Goal: Task Accomplishment & Management: Manage account settings

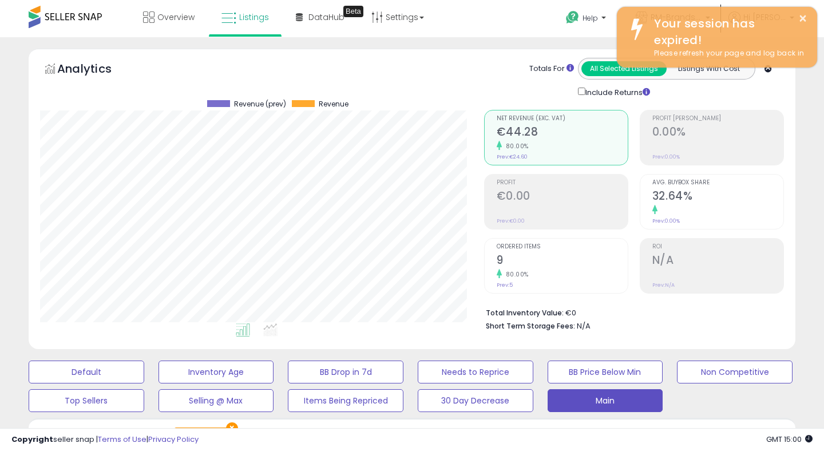
select select "**"
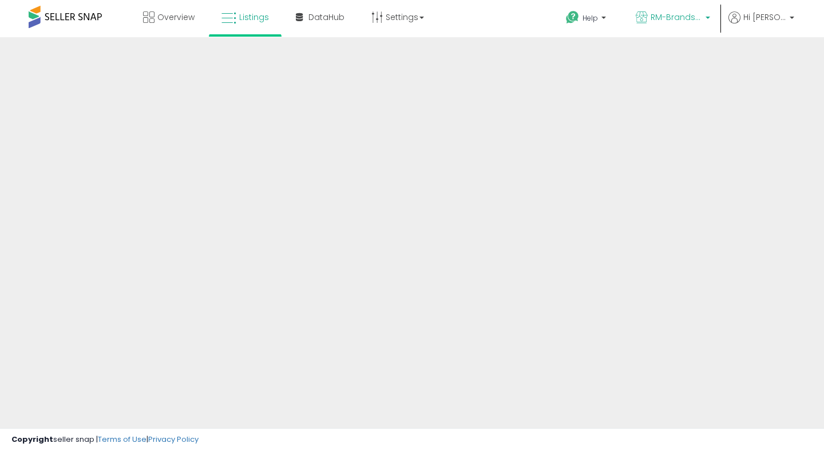
click at [681, 14] on span "RM-Brands (DE)" at bounding box center [675, 16] width 51 height 11
click at [513, 18] on div "Overview Listings" at bounding box center [262, 24] width 543 height 49
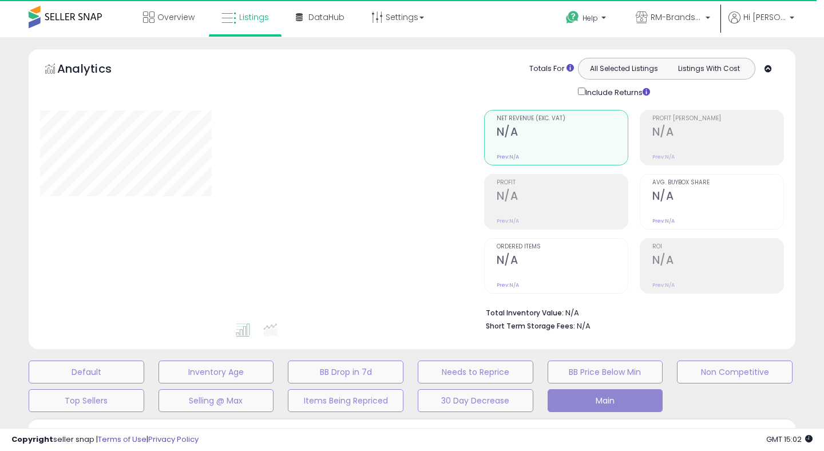
select select "**"
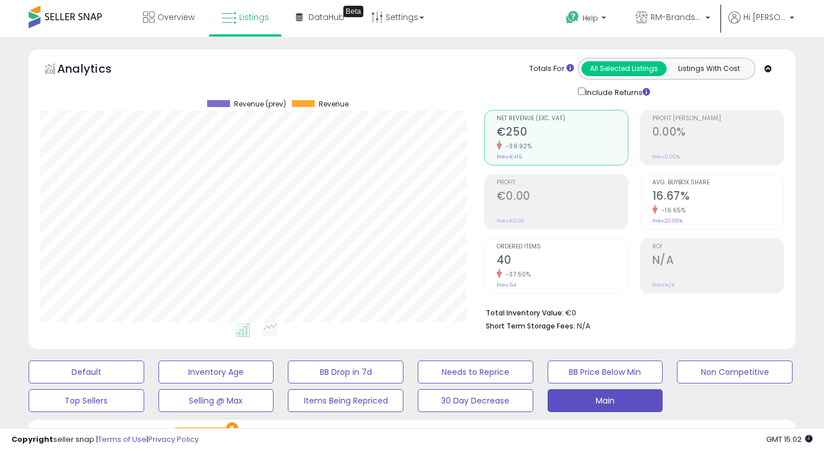
scroll to position [235, 443]
click at [673, 19] on span "RM-Brands (DE)" at bounding box center [675, 16] width 51 height 11
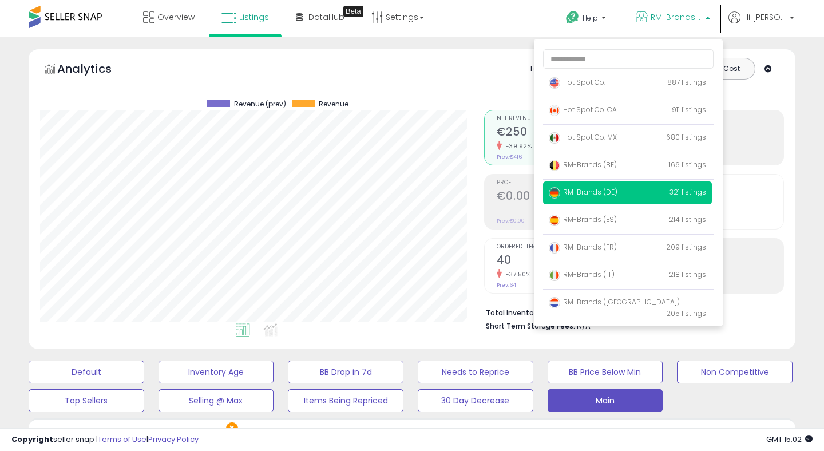
click at [467, 169] on div "Retrieving graph data.. Revenue (prev) Revenue" at bounding box center [253, 215] width 444 height 235
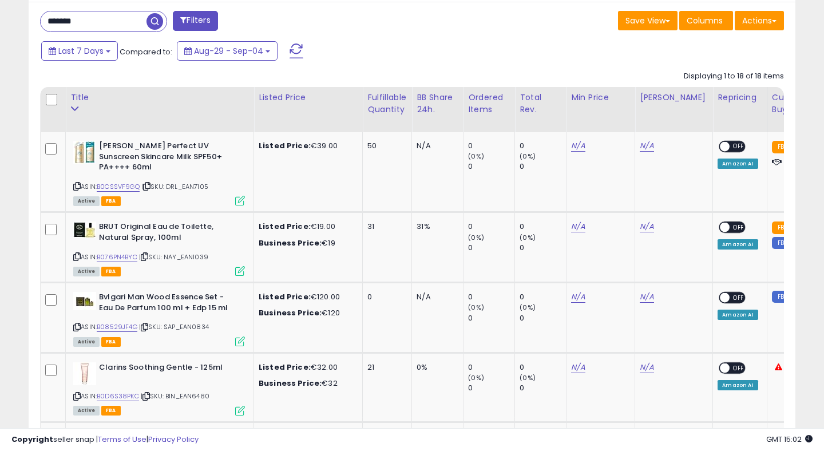
scroll to position [472, 0]
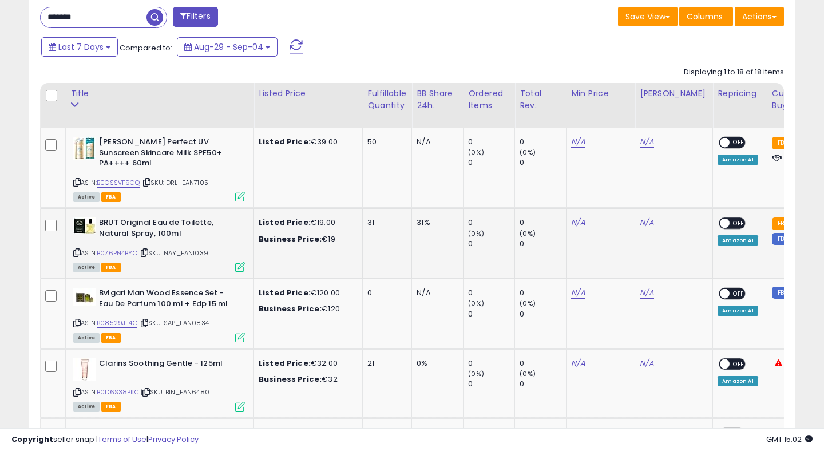
click at [76, 249] on icon at bounding box center [76, 252] width 7 height 6
click at [121, 248] on link "B076PN4BYC" at bounding box center [117, 253] width 41 height 10
click at [579, 217] on link "N/A" at bounding box center [578, 222] width 14 height 11
type input "**"
click at [621, 185] on button "submit" at bounding box center [616, 183] width 19 height 17
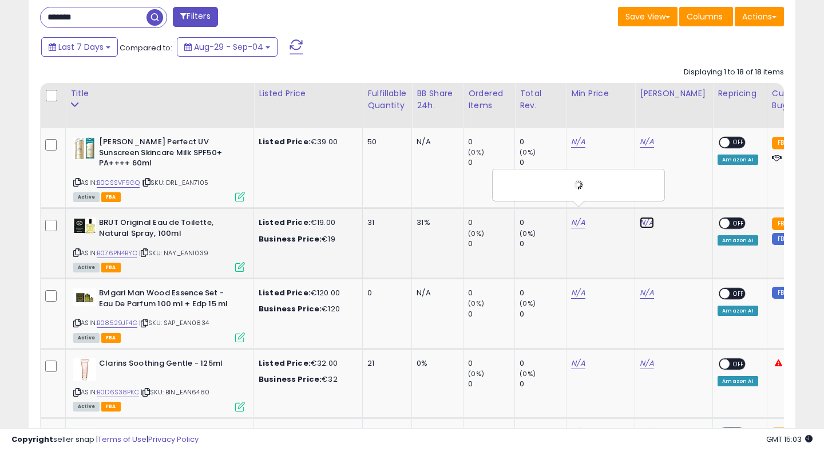
click at [647, 217] on link "N/A" at bounding box center [647, 222] width 14 height 11
click at [646, 217] on link "N/A" at bounding box center [647, 222] width 14 height 11
type input "*****"
click at [687, 185] on icon "submit" at bounding box center [683, 183] width 7 height 7
click at [720, 219] on span at bounding box center [725, 224] width 10 height 10
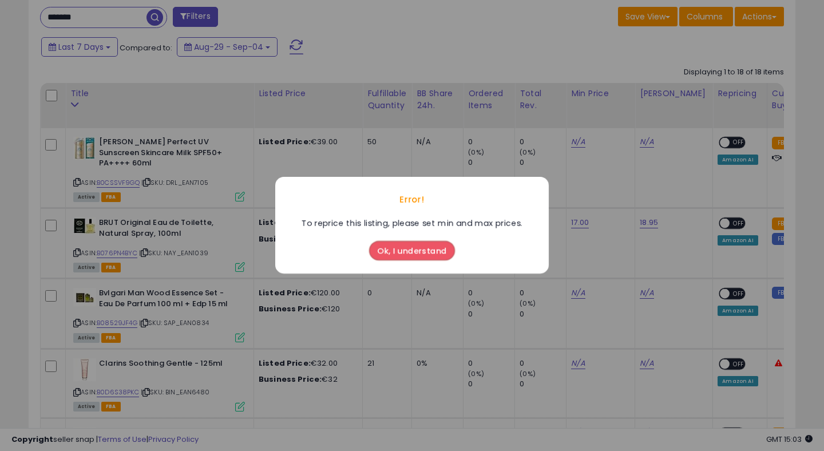
click at [429, 248] on button "Ok, I understand" at bounding box center [412, 250] width 86 height 19
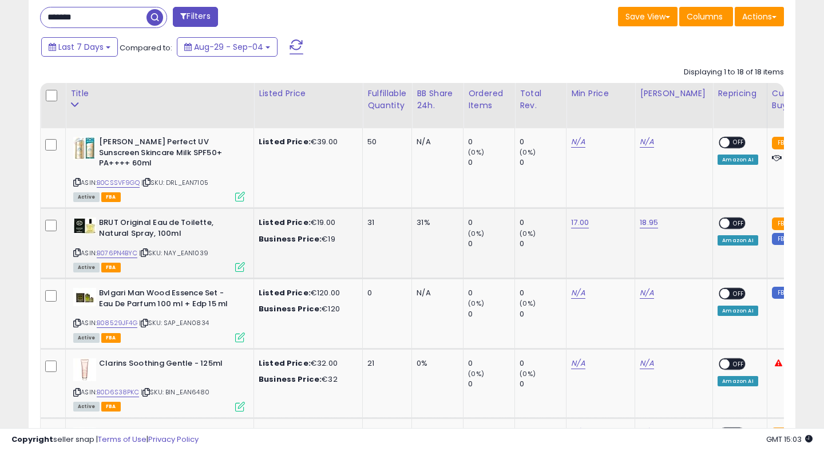
click at [720, 219] on span at bounding box center [725, 224] width 10 height 10
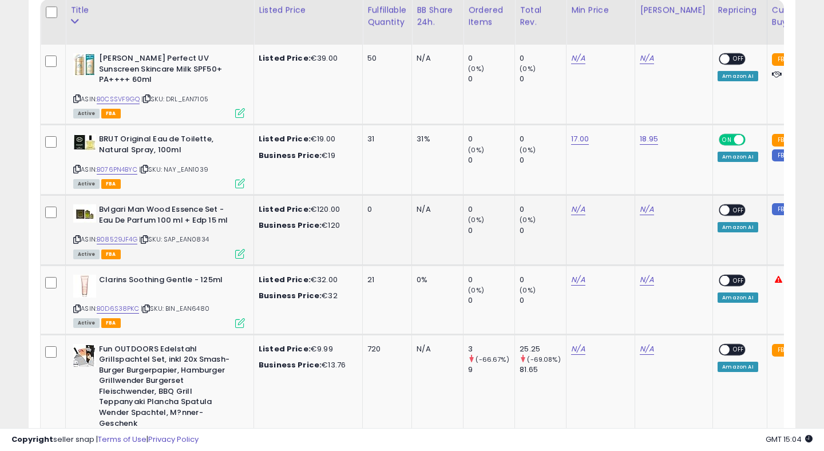
scroll to position [569, 0]
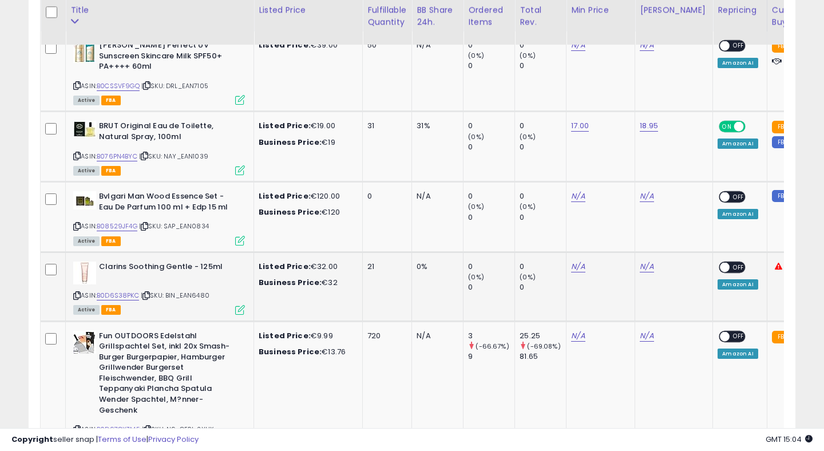
click at [75, 292] on icon at bounding box center [76, 295] width 7 height 6
click at [108, 291] on link "B0D6S38PKC" at bounding box center [118, 296] width 42 height 10
click at [579, 261] on link "N/A" at bounding box center [578, 266] width 14 height 11
type input "*"
type input "**"
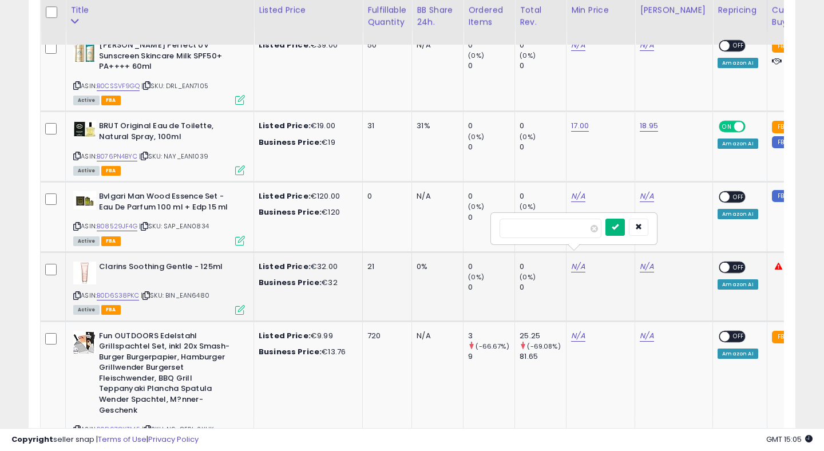
click at [618, 228] on icon "submit" at bounding box center [614, 226] width 7 height 7
click at [652, 261] on link "N/A" at bounding box center [647, 266] width 14 height 11
type input "**"
click at [686, 231] on button "submit" at bounding box center [683, 227] width 19 height 17
click at [720, 263] on span at bounding box center [725, 268] width 10 height 10
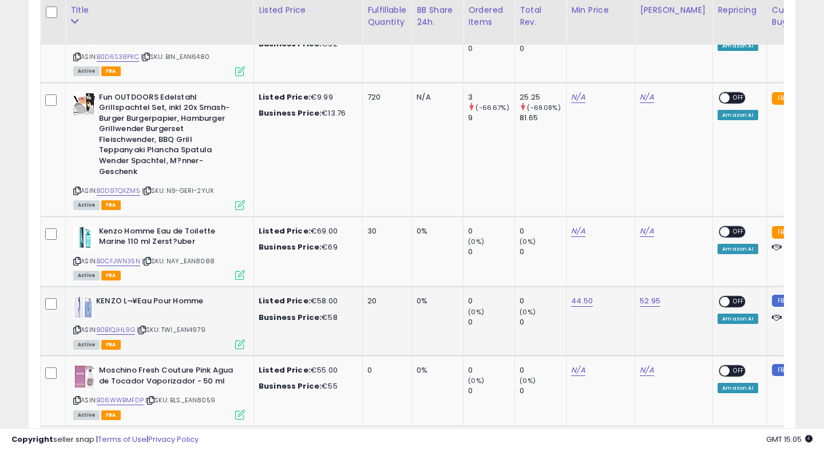
scroll to position [0, 0]
click at [78, 258] on icon at bounding box center [76, 261] width 7 height 6
click at [116, 256] on link "B0CFJWN35N" at bounding box center [118, 261] width 43 height 10
click at [577, 225] on link "N/A" at bounding box center [578, 230] width 14 height 11
type input "**"
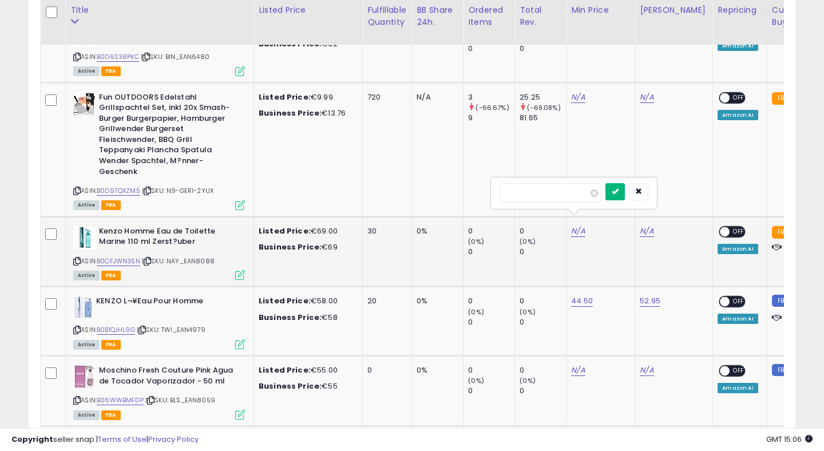
click at [624, 196] on button "submit" at bounding box center [614, 191] width 19 height 17
click at [648, 225] on link "N/A" at bounding box center [647, 230] width 14 height 11
type input "**"
click at [687, 189] on icon "submit" at bounding box center [683, 191] width 7 height 7
click at [720, 227] on span at bounding box center [725, 232] width 10 height 10
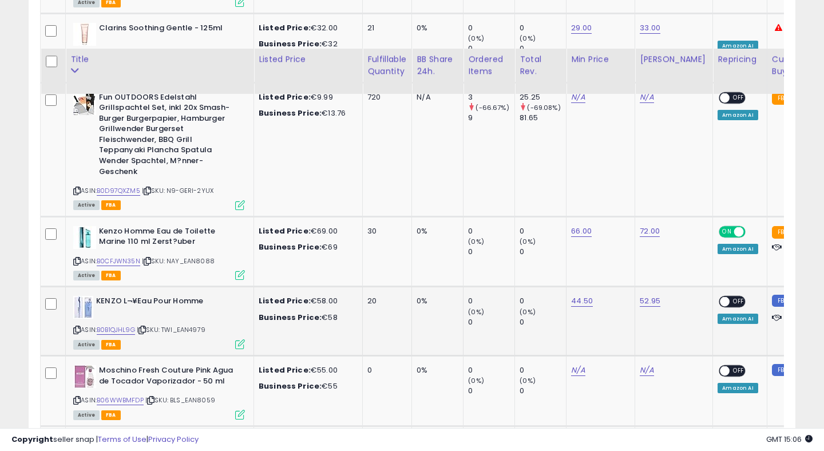
scroll to position [883, 0]
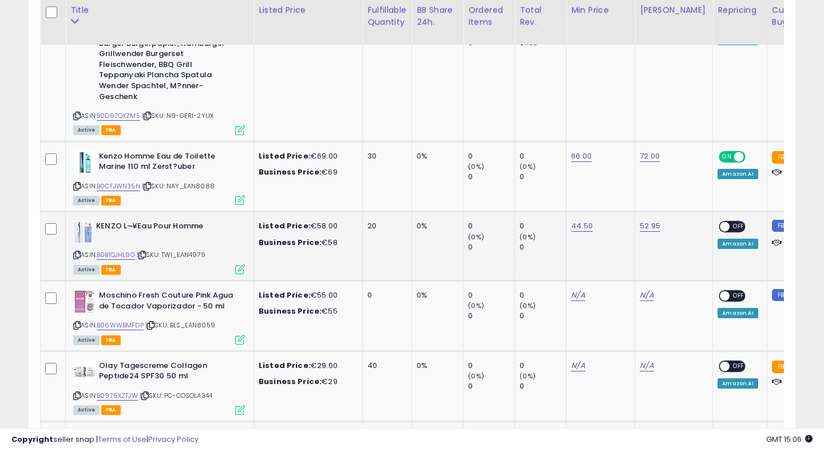
click at [720, 222] on span at bounding box center [725, 227] width 10 height 10
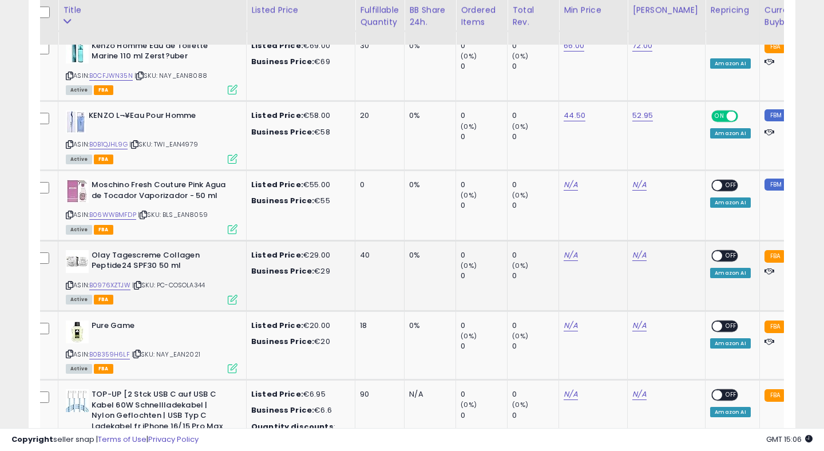
scroll to position [0, 0]
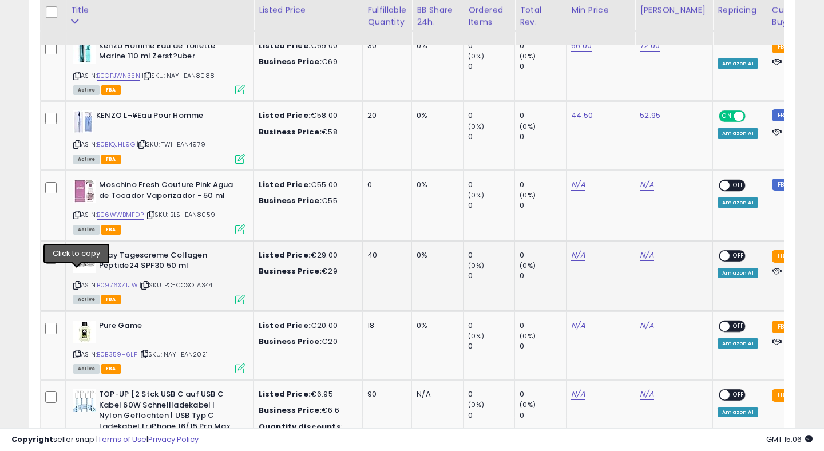
click at [77, 282] on icon at bounding box center [76, 285] width 7 height 6
click at [125, 280] on link "B0976XZTJW" at bounding box center [117, 285] width 41 height 10
click at [580, 249] on link "N/A" at bounding box center [578, 254] width 14 height 11
type input "**"
click at [625, 216] on button "submit" at bounding box center [614, 215] width 19 height 17
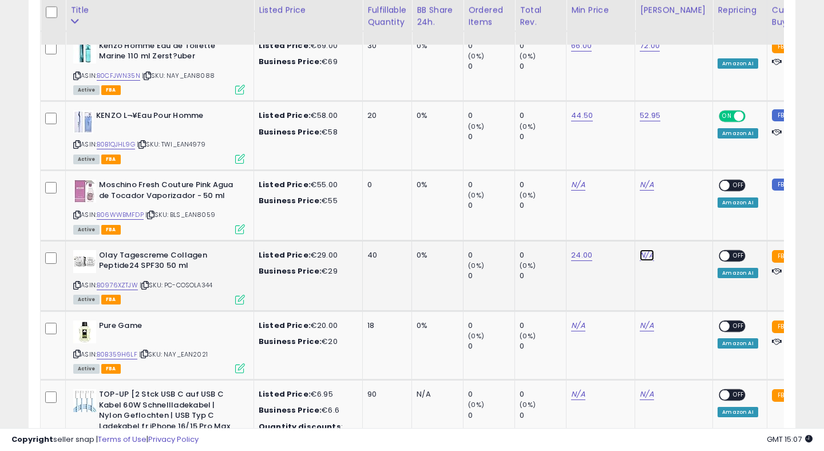
click at [649, 249] on link "N/A" at bounding box center [647, 254] width 14 height 11
type input "**"
click at [693, 219] on button "submit" at bounding box center [683, 215] width 19 height 17
click at [720, 251] on span at bounding box center [725, 256] width 10 height 10
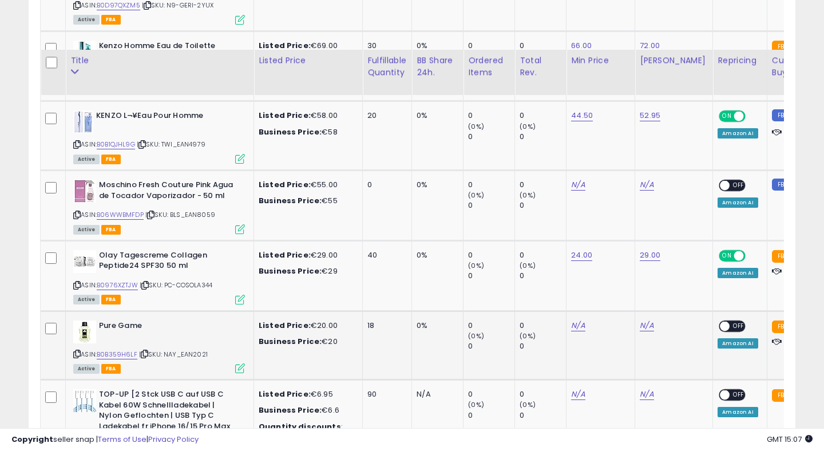
scroll to position [1105, 0]
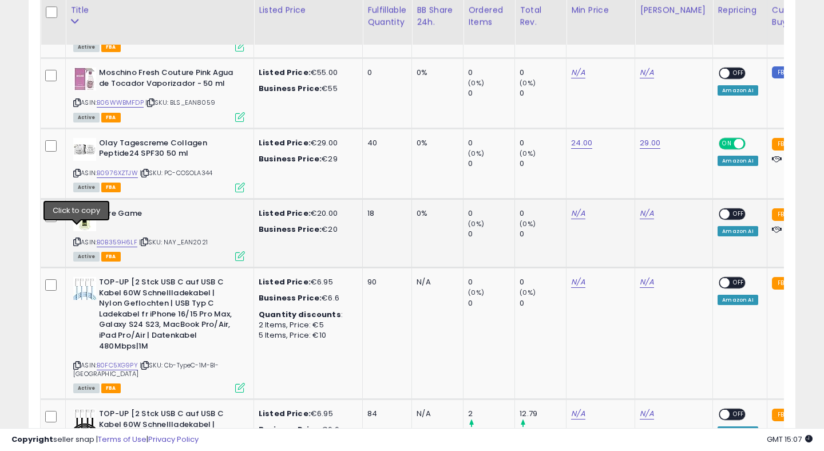
click at [78, 239] on icon at bounding box center [76, 242] width 7 height 6
click at [115, 237] on link "B0B359H6LF" at bounding box center [117, 242] width 41 height 10
click at [579, 208] on link "N/A" at bounding box center [578, 213] width 14 height 11
type input "**"
click at [618, 173] on icon "submit" at bounding box center [614, 173] width 7 height 7
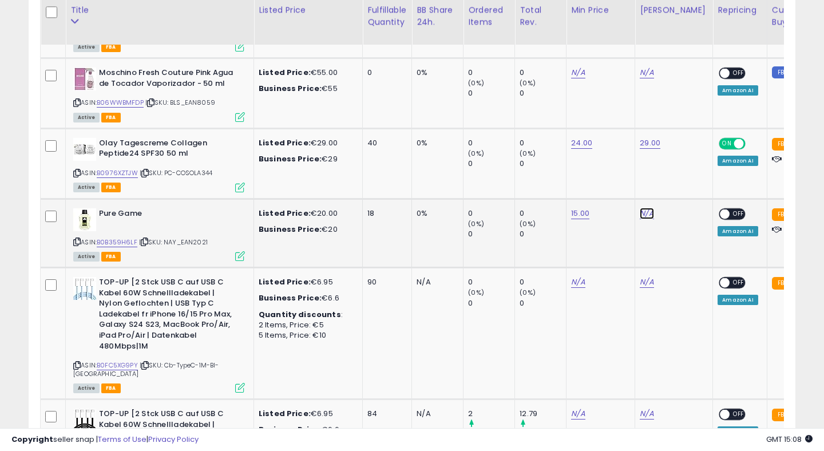
click at [648, 208] on link "N/A" at bounding box center [647, 213] width 14 height 11
type input "*****"
click at [687, 173] on icon "submit" at bounding box center [683, 173] width 7 height 7
click at [720, 209] on span at bounding box center [725, 214] width 10 height 10
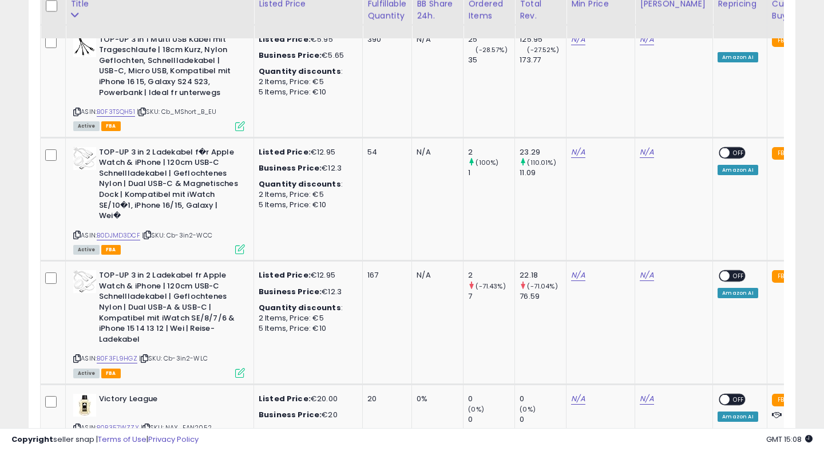
scroll to position [1891, 0]
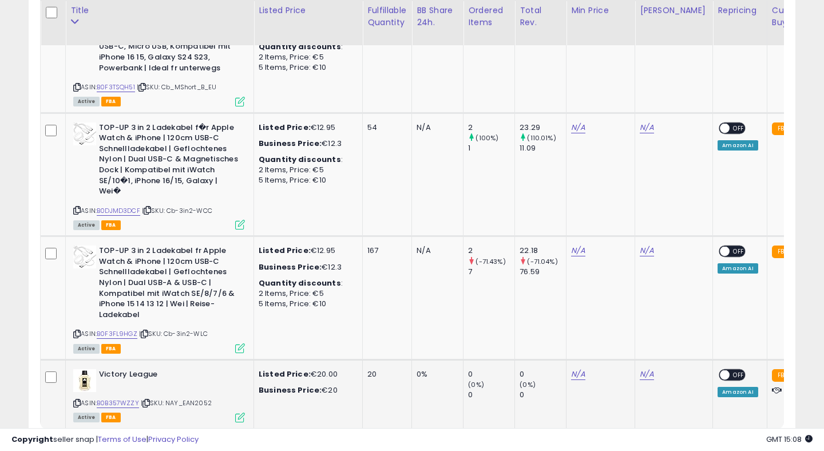
click at [76, 400] on icon at bounding box center [76, 403] width 7 height 6
click at [123, 398] on link "B0B357WZZY" at bounding box center [118, 403] width 42 height 10
click at [576, 368] on link "N/A" at bounding box center [578, 373] width 14 height 11
type input "****"
click at [618, 281] on icon "submit" at bounding box center [614, 278] width 7 height 7
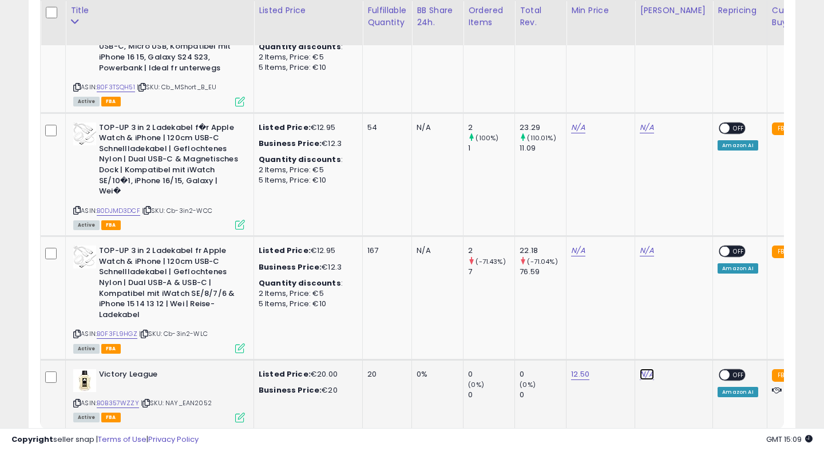
click at [648, 368] on link "N/A" at bounding box center [647, 373] width 14 height 11
type input "*****"
click at [687, 277] on icon "submit" at bounding box center [683, 278] width 7 height 7
click at [720, 370] on span at bounding box center [725, 375] width 10 height 10
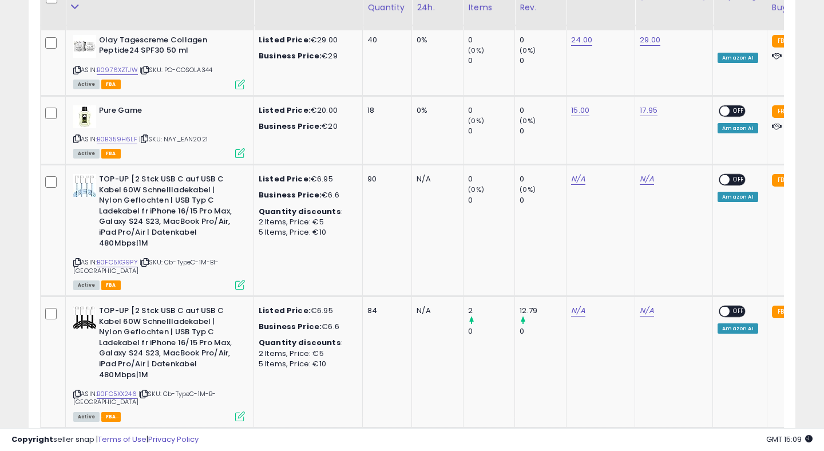
scroll to position [1193, 0]
